Goal: Task Accomplishment & Management: Complete application form

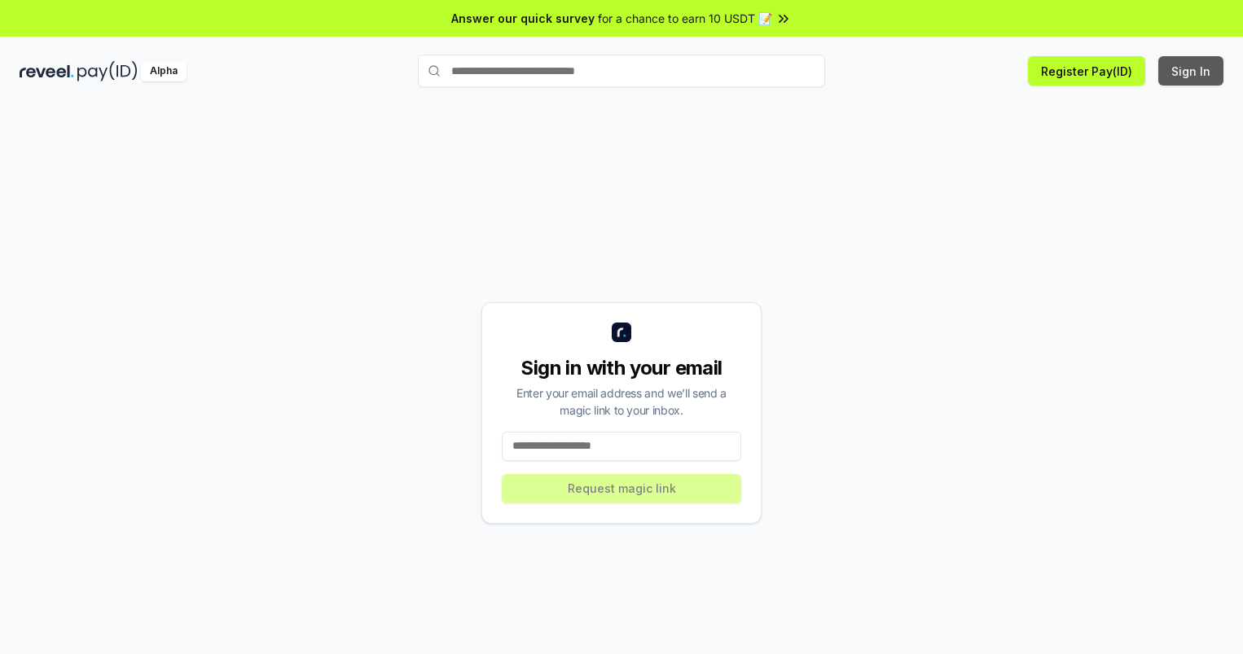
click at [1192, 71] on button "Sign In" at bounding box center [1191, 70] width 65 height 29
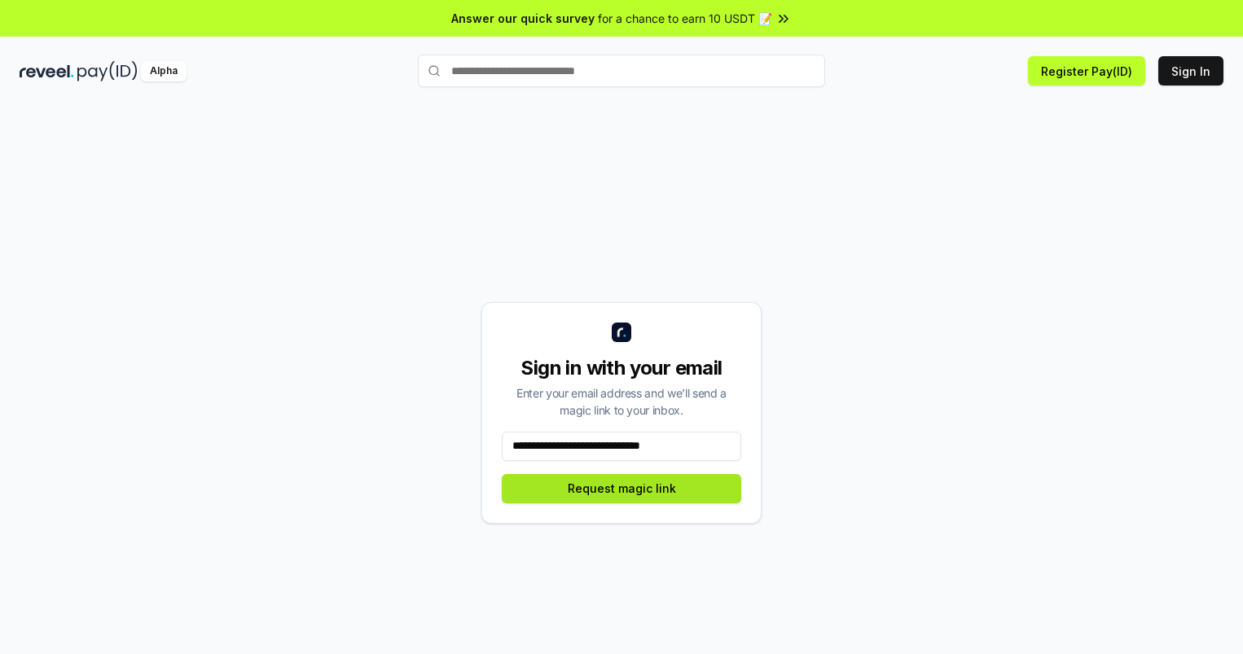
type input "**********"
click at [622, 488] on button "Request magic link" at bounding box center [622, 488] width 240 height 29
